Goal: Navigation & Orientation: Find specific page/section

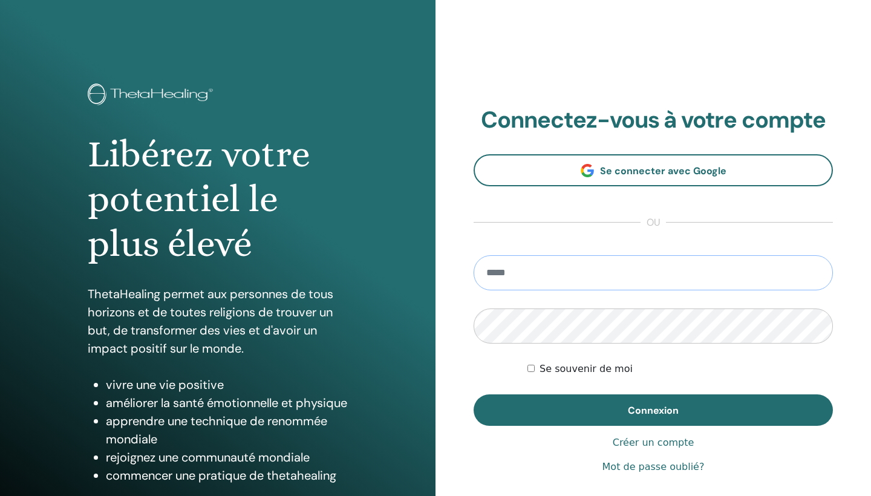
type input "**********"
click at [653, 410] on button "Connexion" at bounding box center [652, 409] width 359 height 31
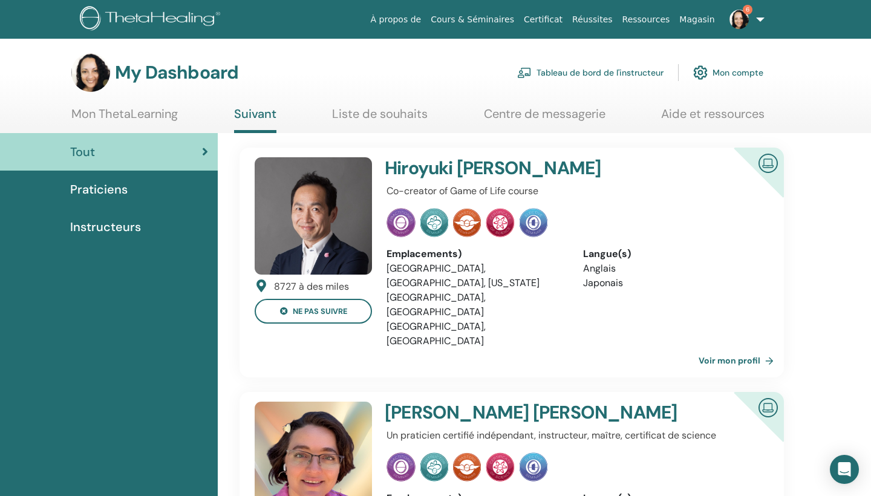
click at [631, 74] on link "Tableau de bord de l'instructeur" at bounding box center [590, 72] width 146 height 27
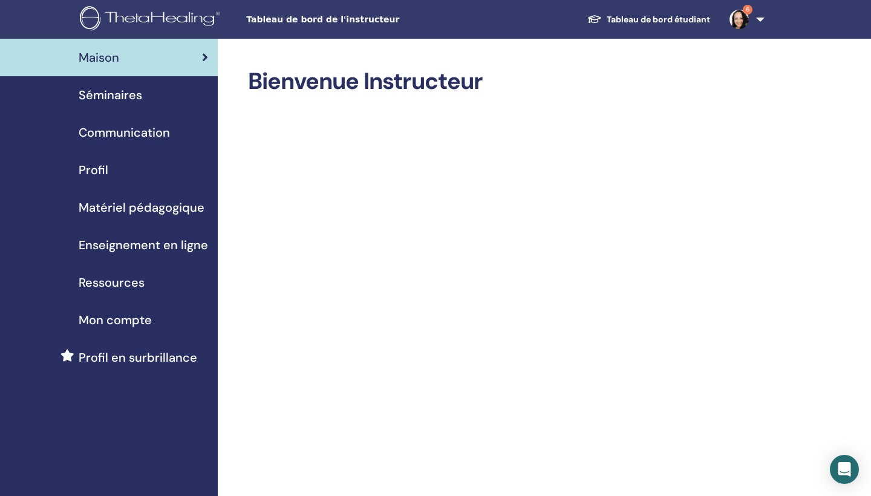
click at [125, 95] on span "Séminaires" at bounding box center [110, 95] width 63 height 18
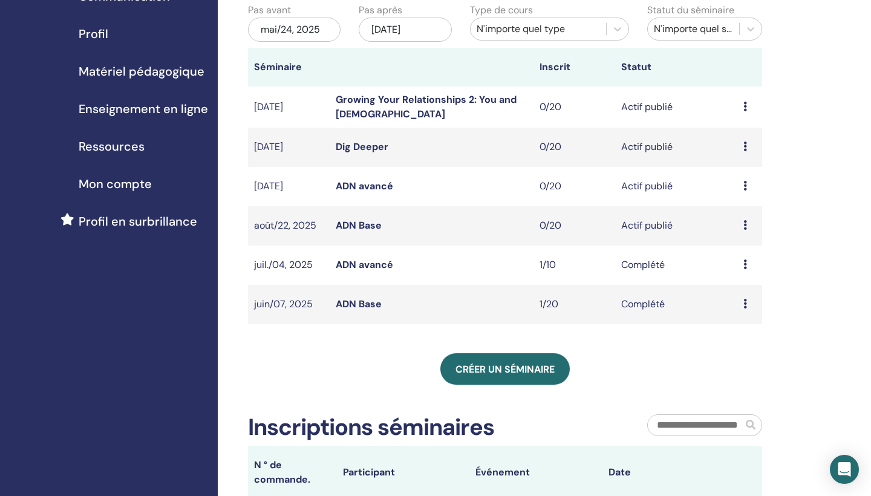
scroll to position [127, 0]
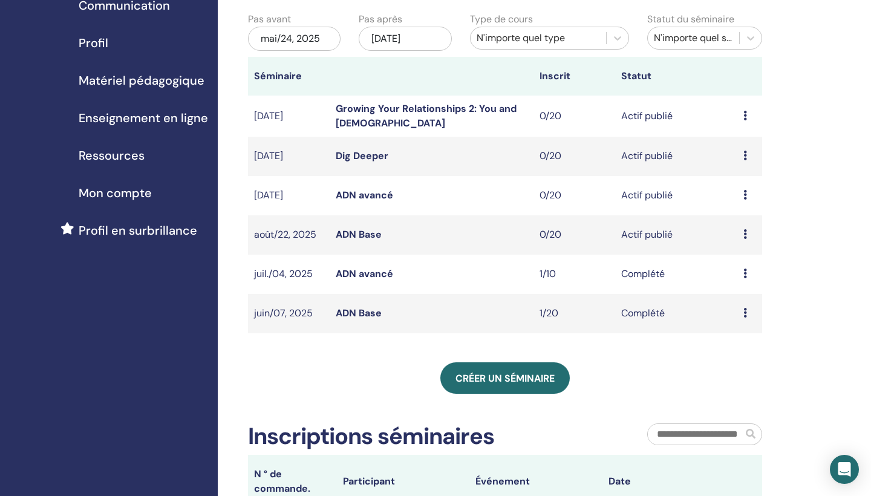
click at [745, 236] on icon at bounding box center [745, 234] width 4 height 10
click at [739, 250] on link "Aperçu" at bounding box center [735, 245] width 33 height 13
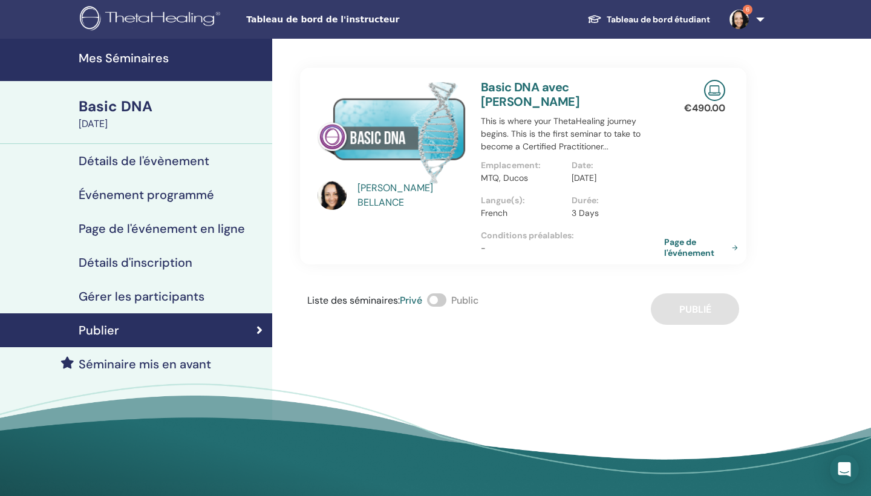
click at [698, 254] on link "Page de l'événement" at bounding box center [703, 247] width 79 height 22
